Goal: Task Accomplishment & Management: Manage account settings

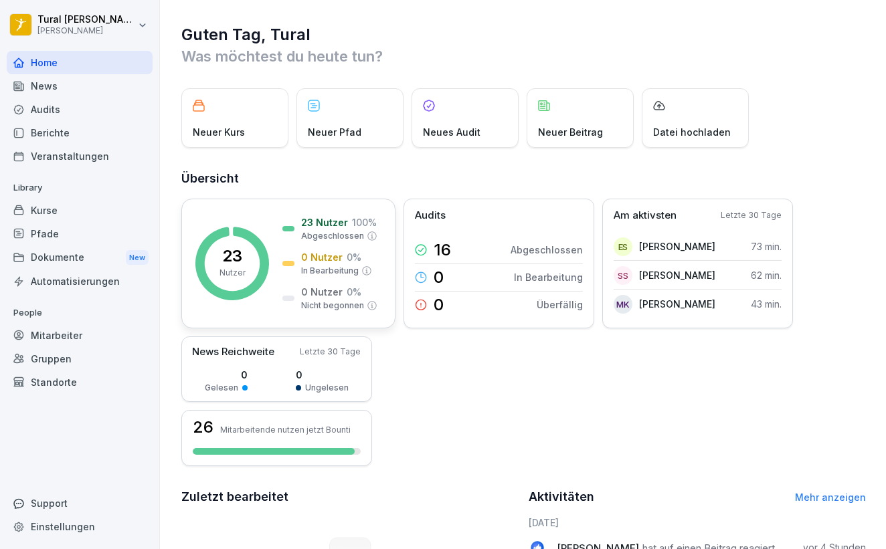
click at [266, 247] on rect at bounding box center [232, 264] width 74 height 74
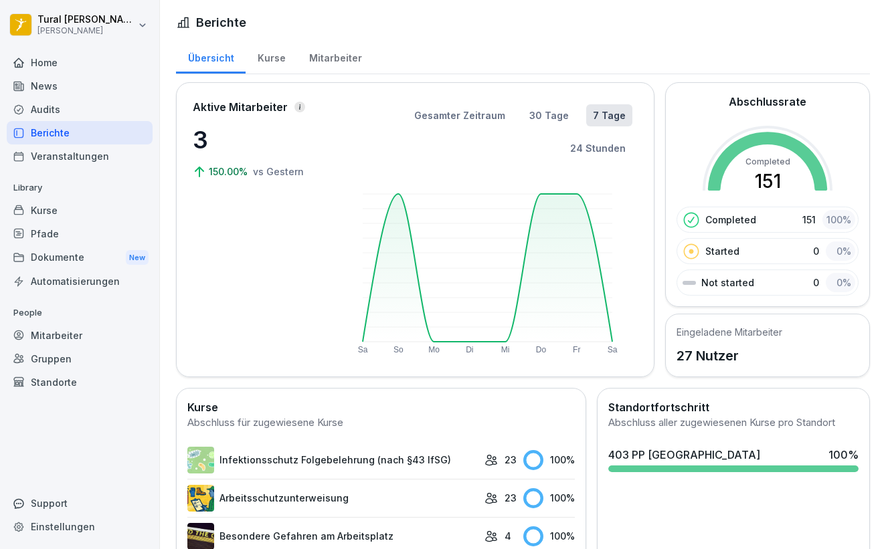
click at [339, 63] on div "Mitarbeiter" at bounding box center [335, 56] width 76 height 34
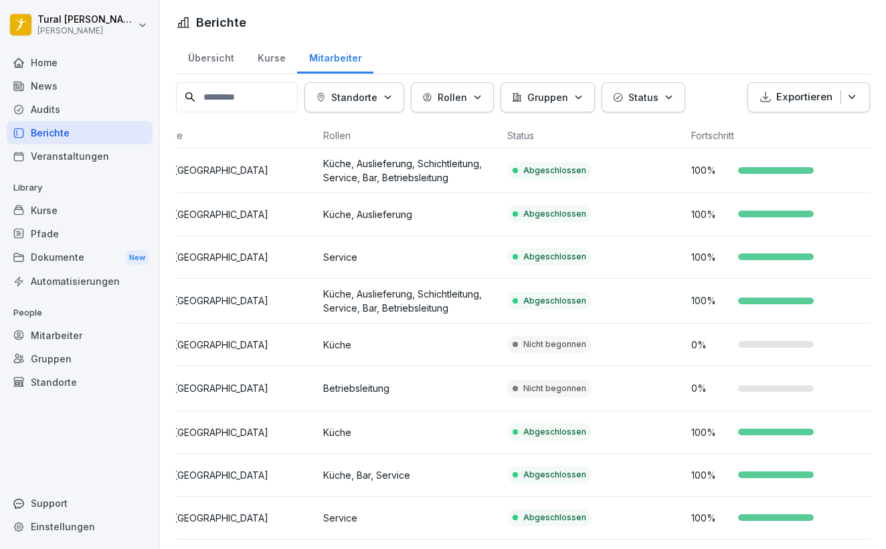
scroll to position [0, 410]
click at [602, 363] on td "Nicht begonnen" at bounding box center [594, 345] width 184 height 43
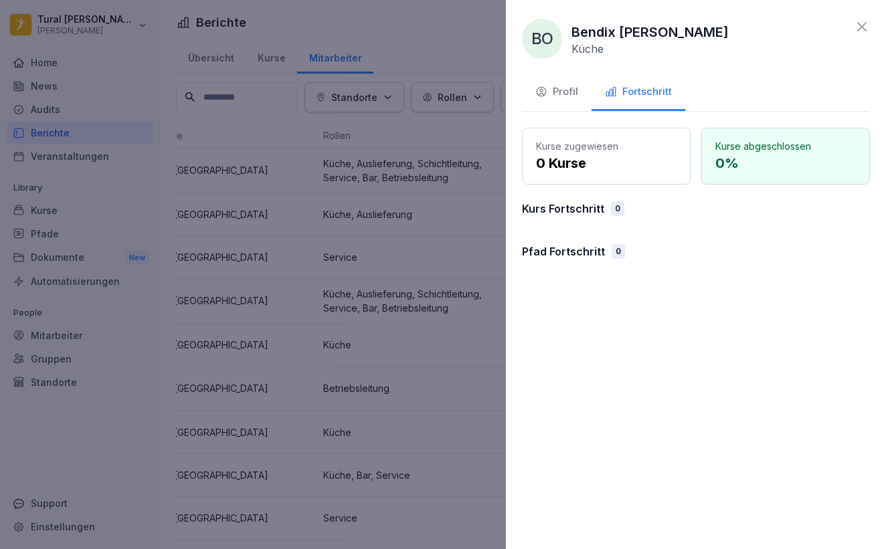
click at [863, 28] on icon at bounding box center [861, 26] width 9 height 9
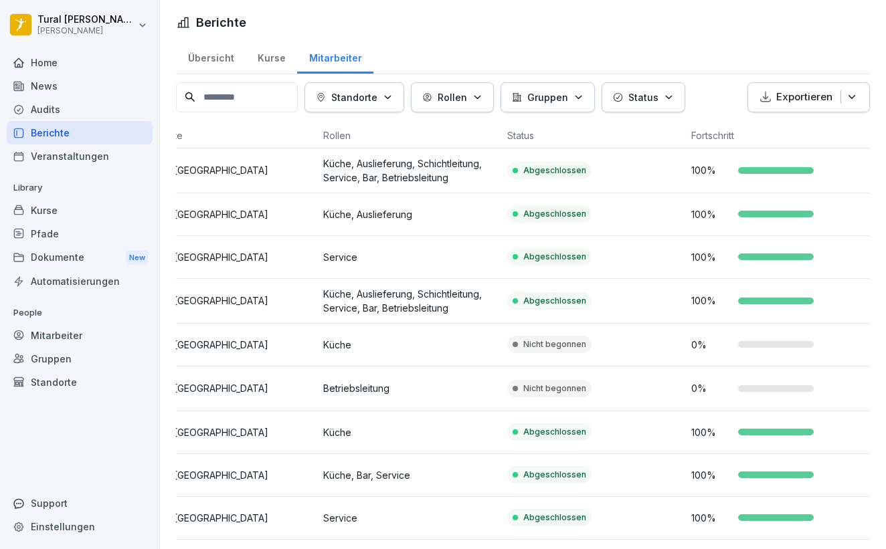
click at [621, 391] on td "Nicht begonnen" at bounding box center [594, 389] width 184 height 45
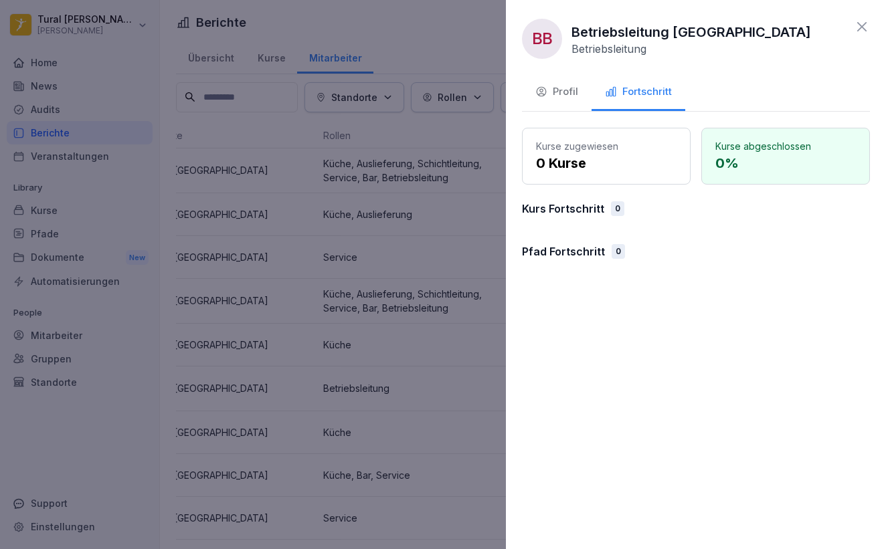
click at [863, 18] on div "BB Betriebsleitung [GEOGRAPHIC_DATA] Betriebsleitung Profil Fortschritt Kurse z…" at bounding box center [696, 274] width 380 height 549
click at [861, 27] on icon at bounding box center [861, 26] width 9 height 9
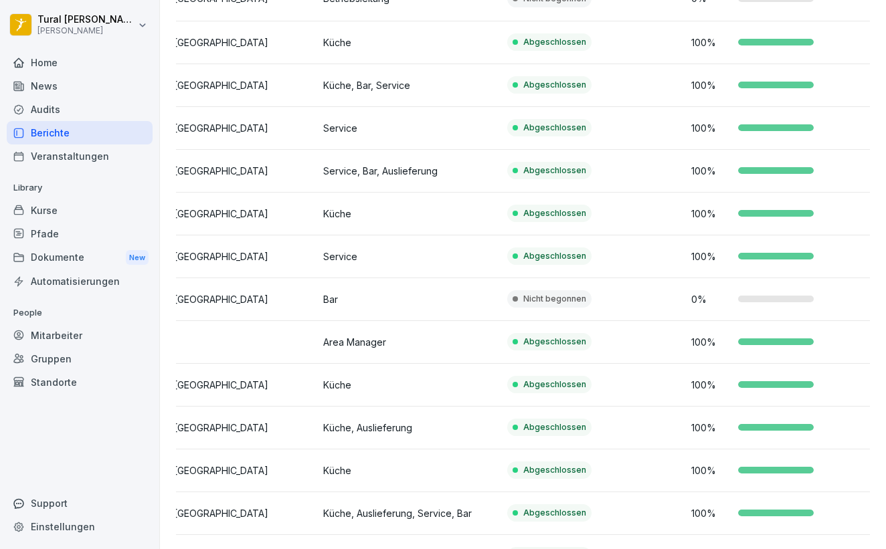
scroll to position [392, 0]
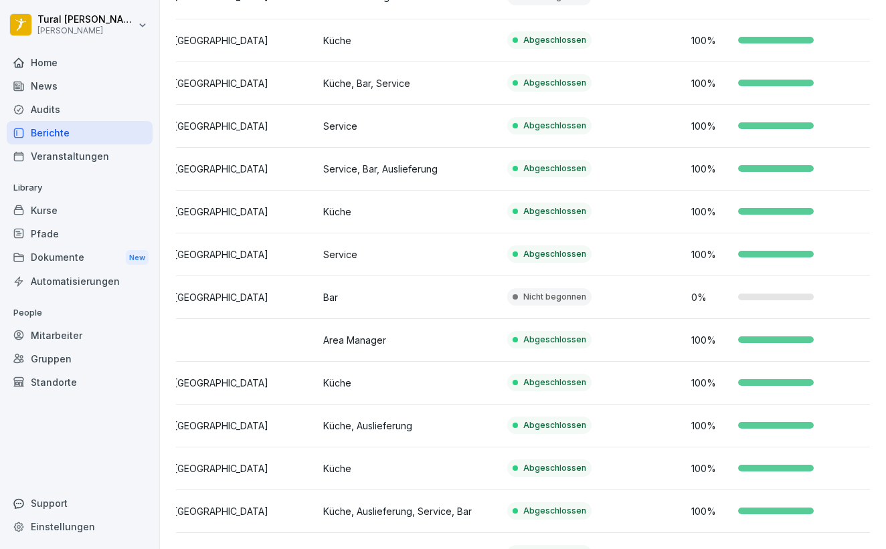
click at [732, 294] on div "0 %" at bounding box center [777, 297] width 173 height 14
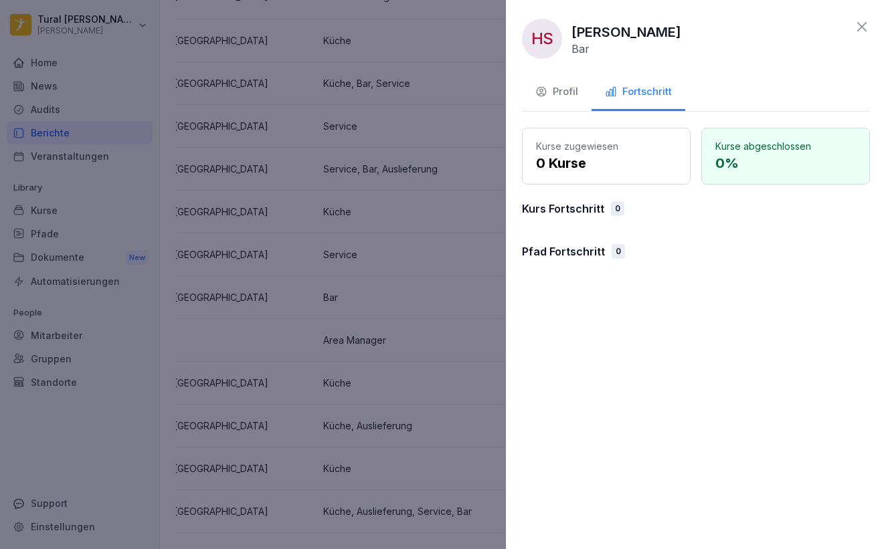
click at [864, 27] on icon at bounding box center [862, 27] width 16 height 16
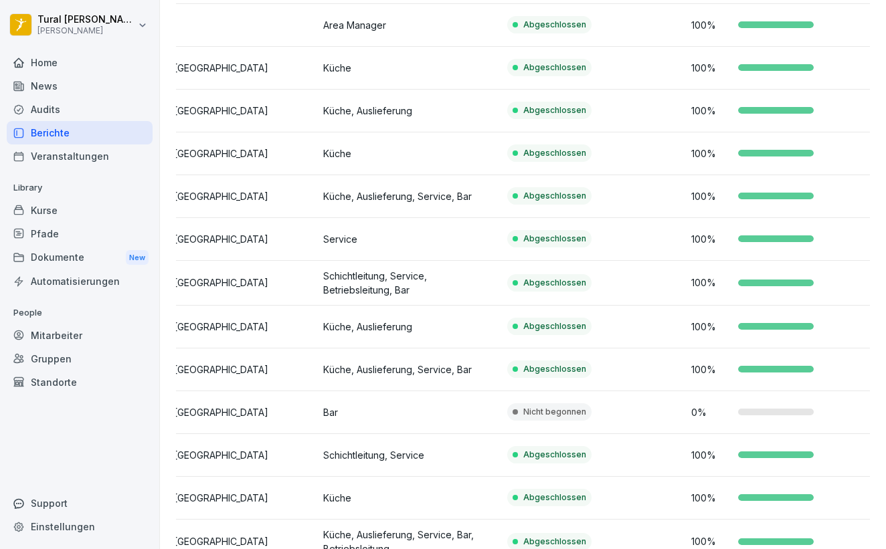
scroll to position [723, 0]
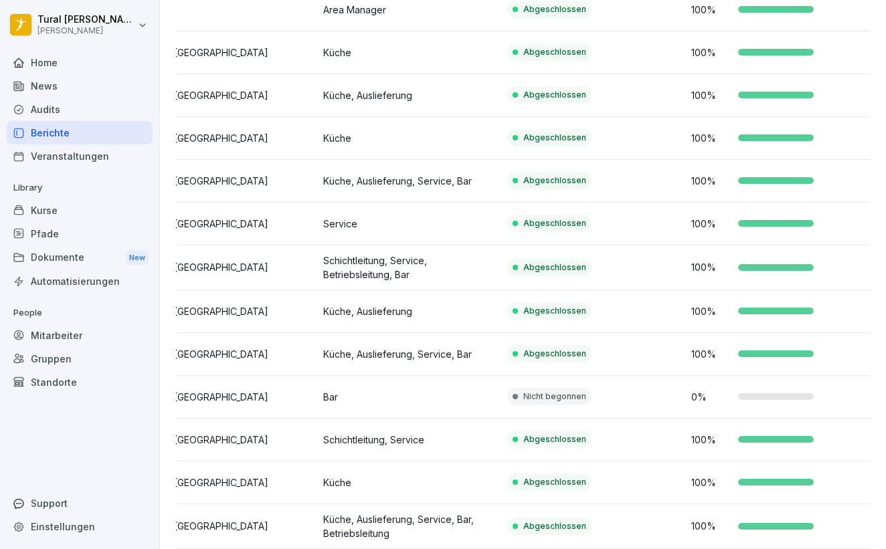
click at [752, 382] on td "0 %" at bounding box center [778, 397] width 184 height 43
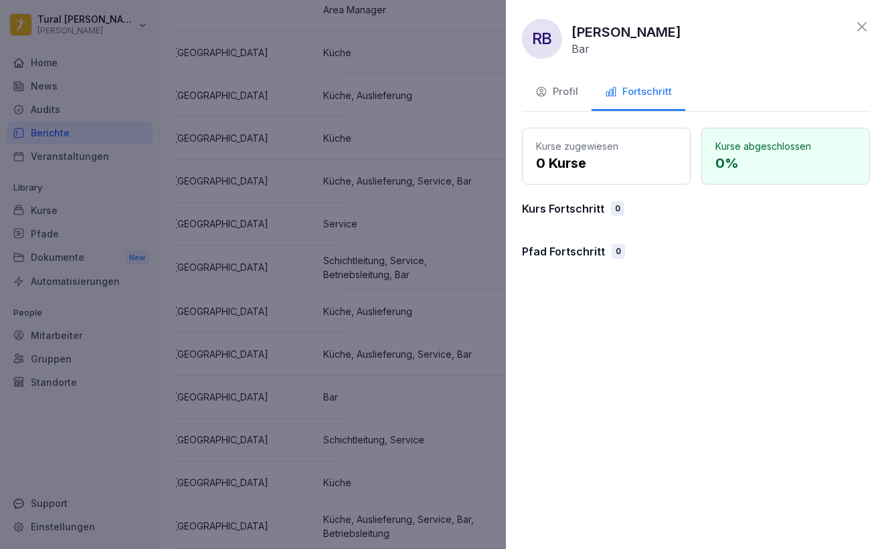
click at [863, 27] on icon at bounding box center [861, 26] width 9 height 9
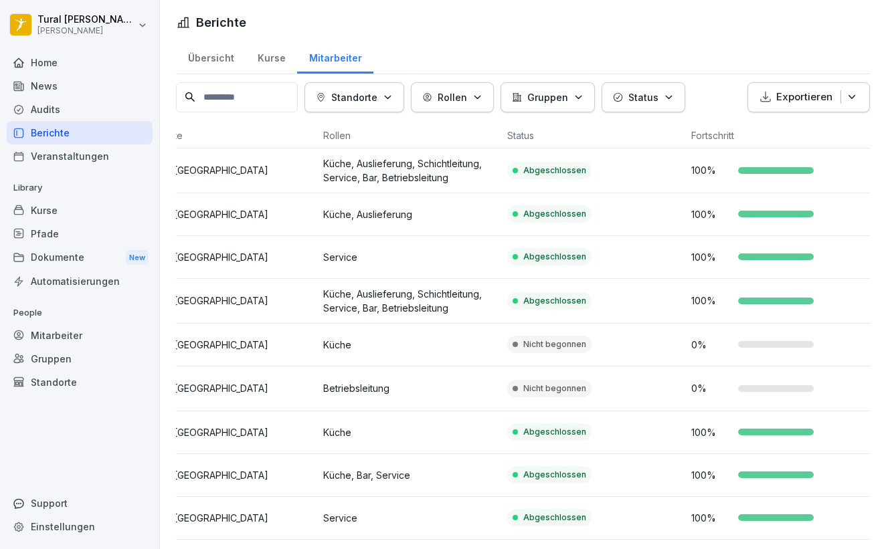
scroll to position [0, 0]
click at [69, 80] on div "News" at bounding box center [80, 85] width 146 height 23
